Goal: Transaction & Acquisition: Book appointment/travel/reservation

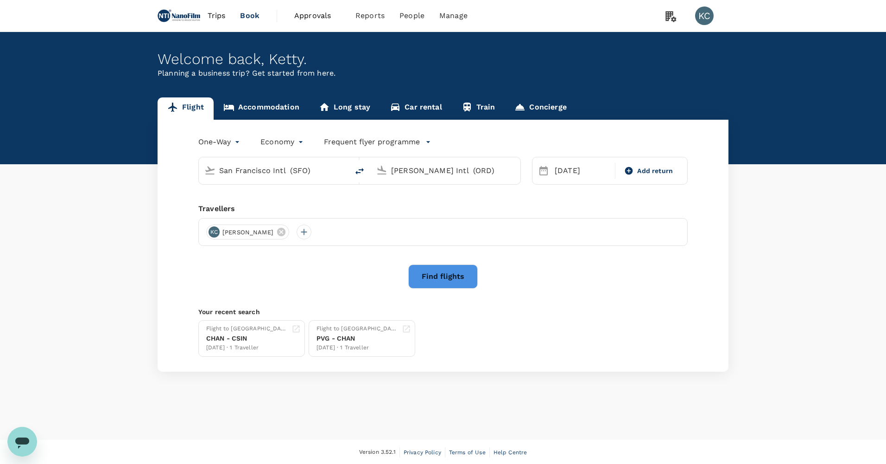
type input "San Francisco Intl (SFO)"
type input "O'Hare Intl (ORD)"
type input "San Francisco Intl (SFO)"
type input "O'Hare Intl (ORD)"
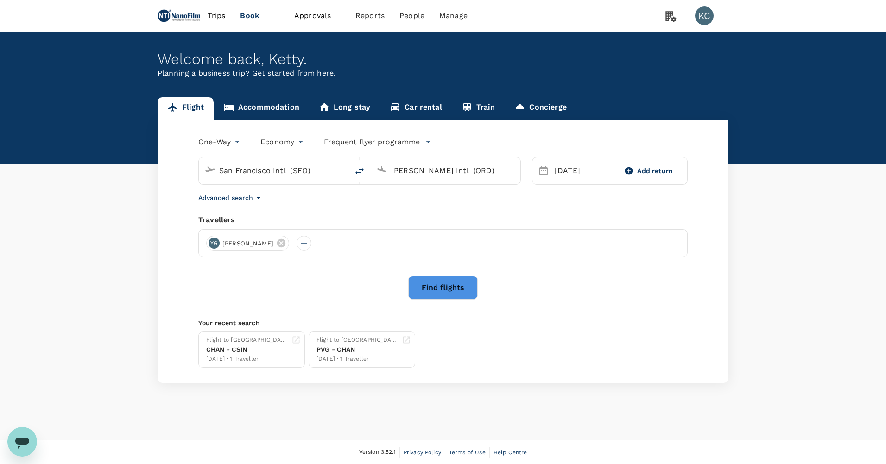
click at [252, 104] on link "Accommodation" at bounding box center [262, 108] width 96 height 22
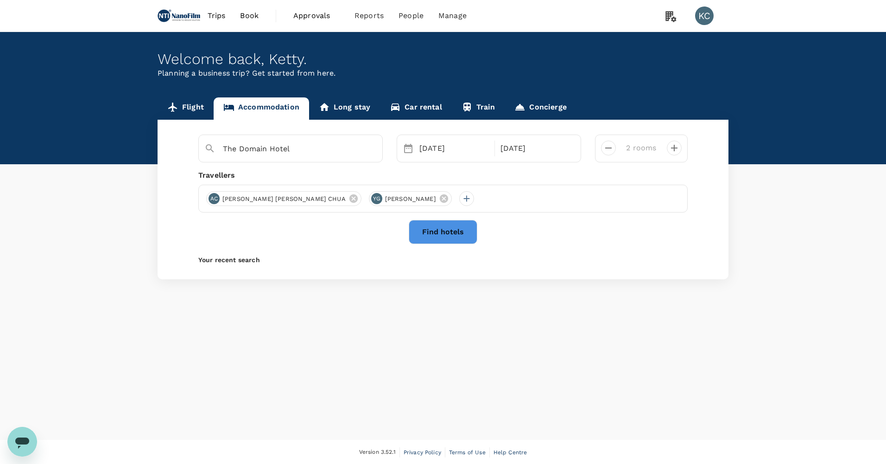
click at [298, 151] on div "The Domain Hotel" at bounding box center [290, 148] width 185 height 28
click at [450, 141] on div "01 Oct" at bounding box center [454, 148] width 77 height 19
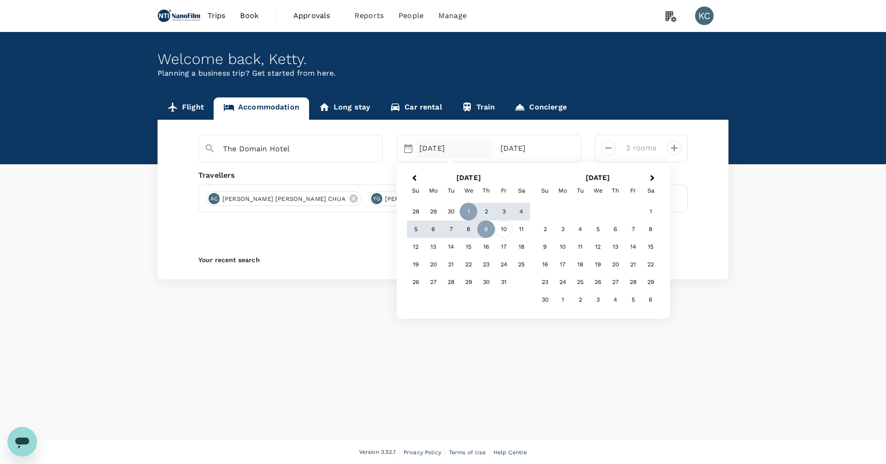
click at [505, 226] on div "10" at bounding box center [504, 229] width 18 height 18
click at [446, 141] on div "10 Oct" at bounding box center [454, 148] width 77 height 19
click at [465, 205] on div "1" at bounding box center [469, 212] width 18 height 18
click at [500, 220] on div "10" at bounding box center [504, 228] width 18 height 18
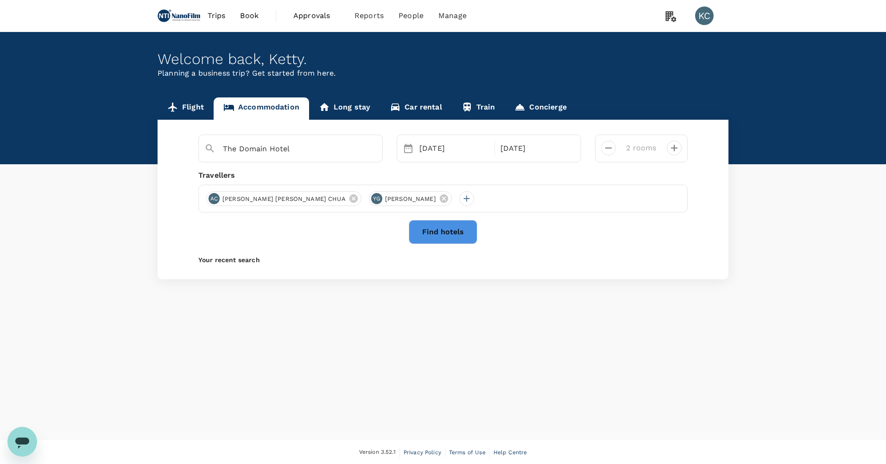
click at [428, 224] on button "Find hotels" at bounding box center [443, 232] width 69 height 24
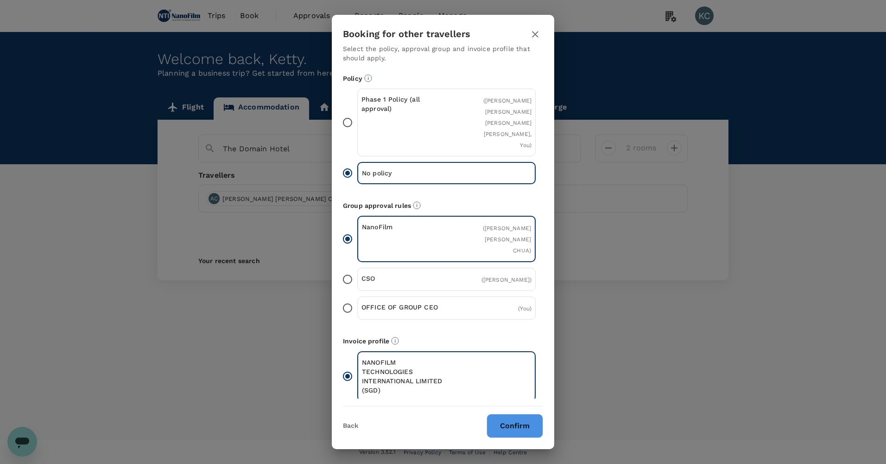
click at [504, 414] on button "Confirm" at bounding box center [515, 426] width 57 height 24
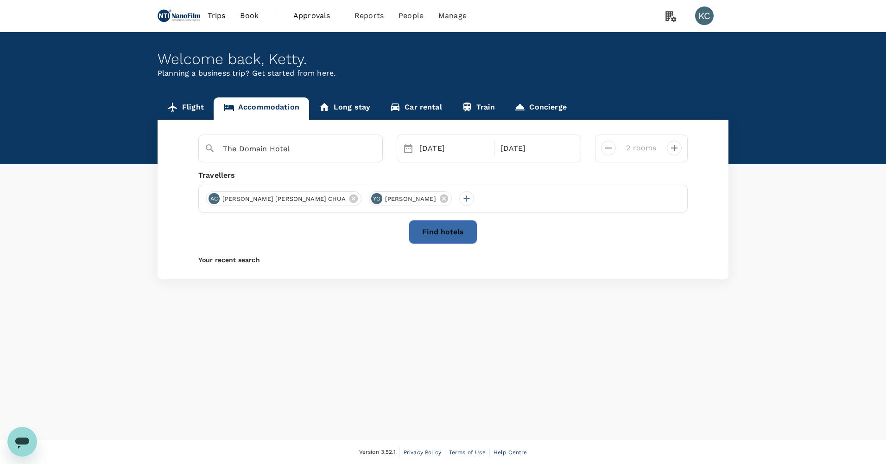
click at [468, 224] on button "Find hotels" at bounding box center [443, 232] width 69 height 24
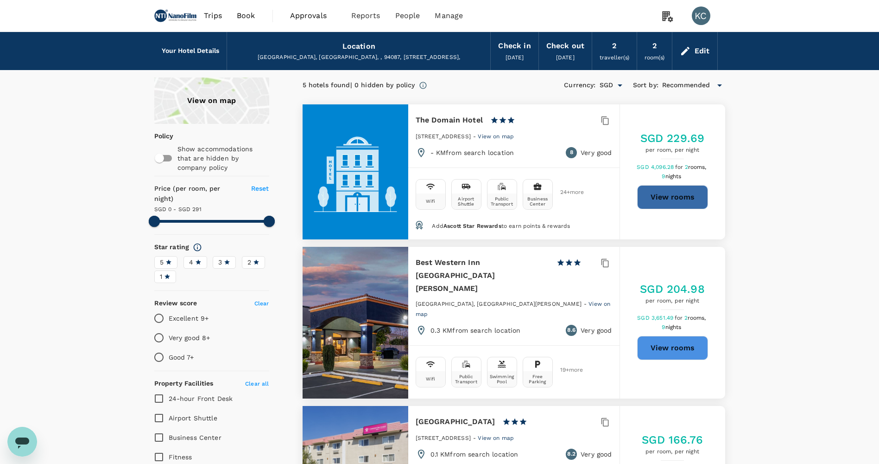
click at [698, 185] on button "View rooms" at bounding box center [672, 197] width 71 height 24
type input "290"
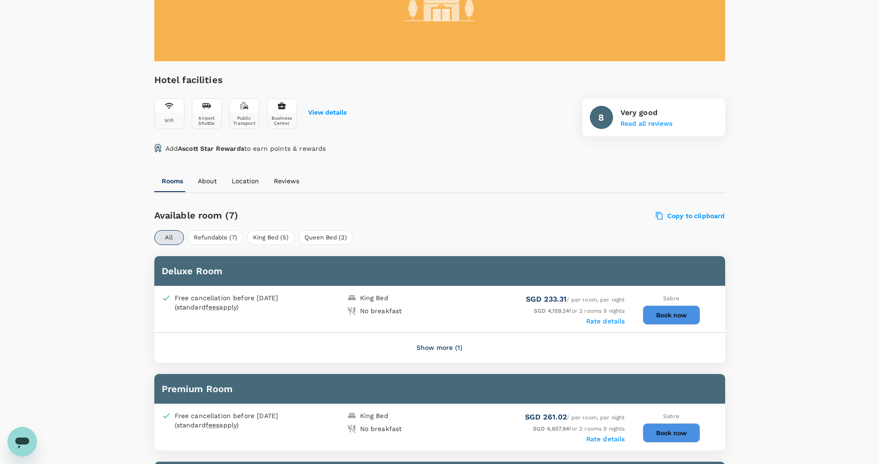
scroll to position [228, 0]
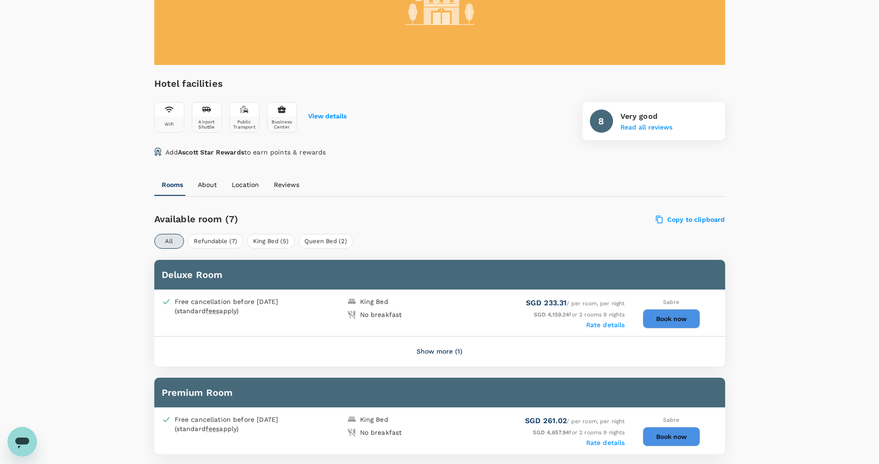
click at [684, 309] on button "Book now" at bounding box center [671, 318] width 57 height 19
